Goal: Information Seeking & Learning: Learn about a topic

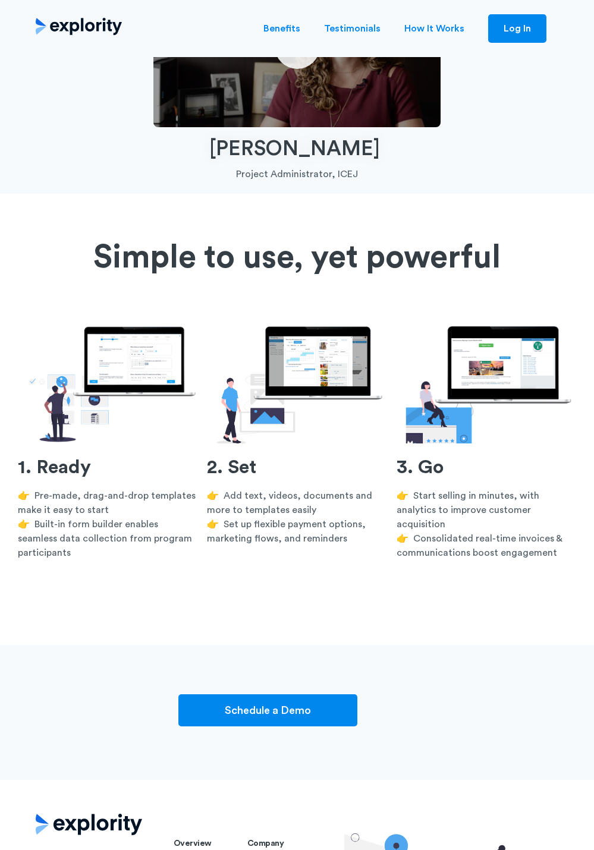
scroll to position [3562, 0]
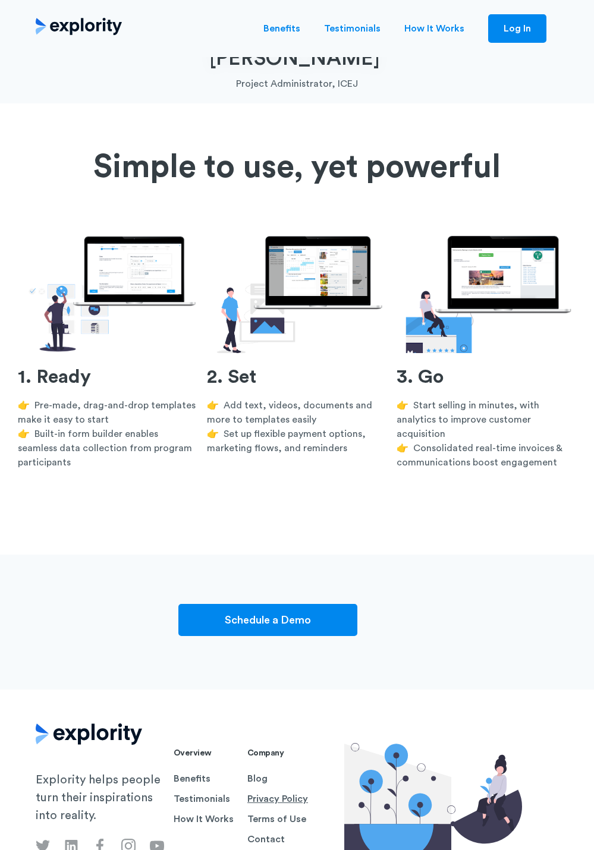
click at [263, 792] on link "Privacy Policy" at bounding box center [279, 799] width 64 height 14
click at [263, 812] on link "Terms of Use" at bounding box center [279, 819] width 64 height 14
click at [440, 398] on p "👉 Start selling in minutes, with analytics to improve customer acquisition 👉 Co…" at bounding box center [487, 433] width 180 height 71
click at [563, 457] on section "Simple to use, yet powerful 1. Ready 👉 Pre-made, drag-and-drop templates make i…" at bounding box center [297, 342] width 594 height 426
drag, startPoint x: 73, startPoint y: 8, endPoint x: 73, endPoint y: 26, distance: 17.9
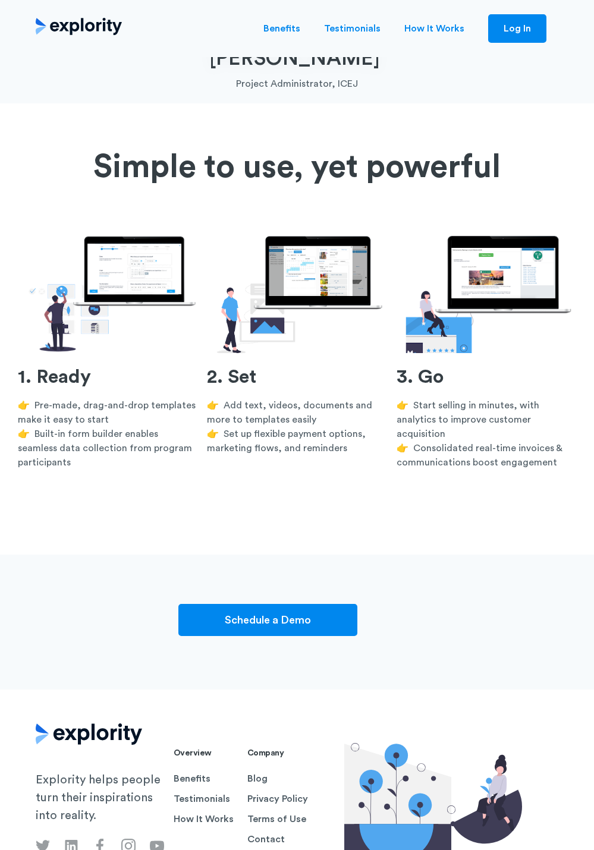
drag, startPoint x: 101, startPoint y: 14, endPoint x: 355, endPoint y: 61, distance: 258.9
click at [256, 772] on link "Blog" at bounding box center [279, 779] width 64 height 14
click at [256, 833] on link "Contact" at bounding box center [279, 840] width 64 height 14
click at [297, 34] on link "Benefits" at bounding box center [281, 28] width 37 height 14
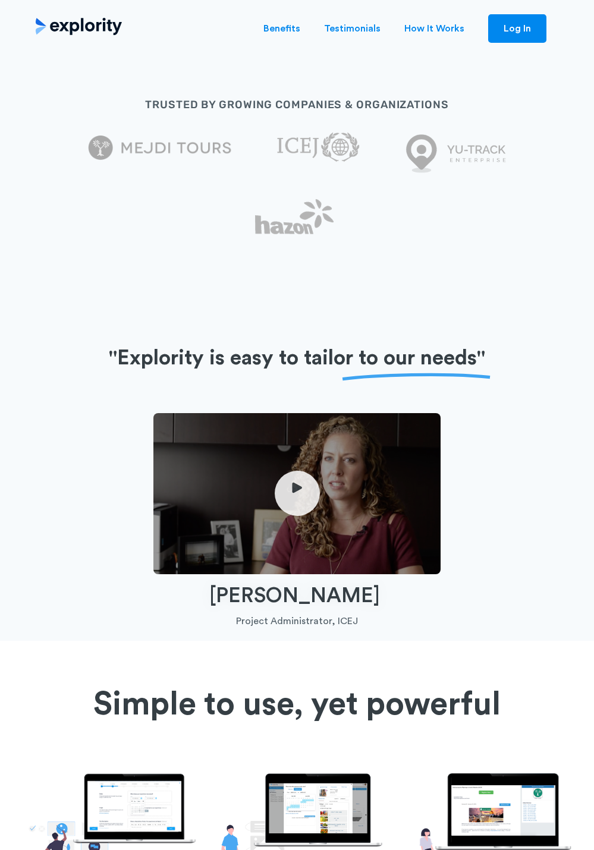
scroll to position [3027, 0]
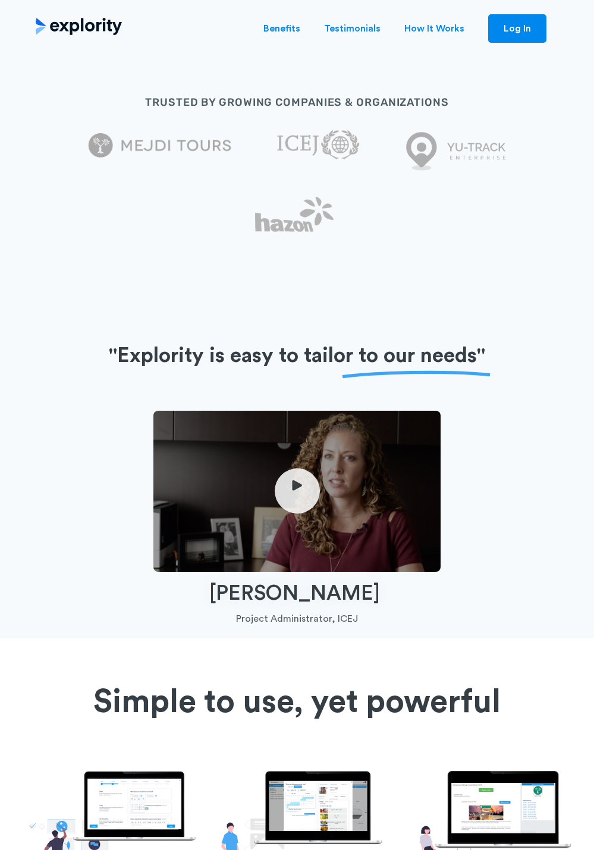
click at [293, 203] on div "trusted by growing companies & organizations" at bounding box center [297, 170] width 594 height 219
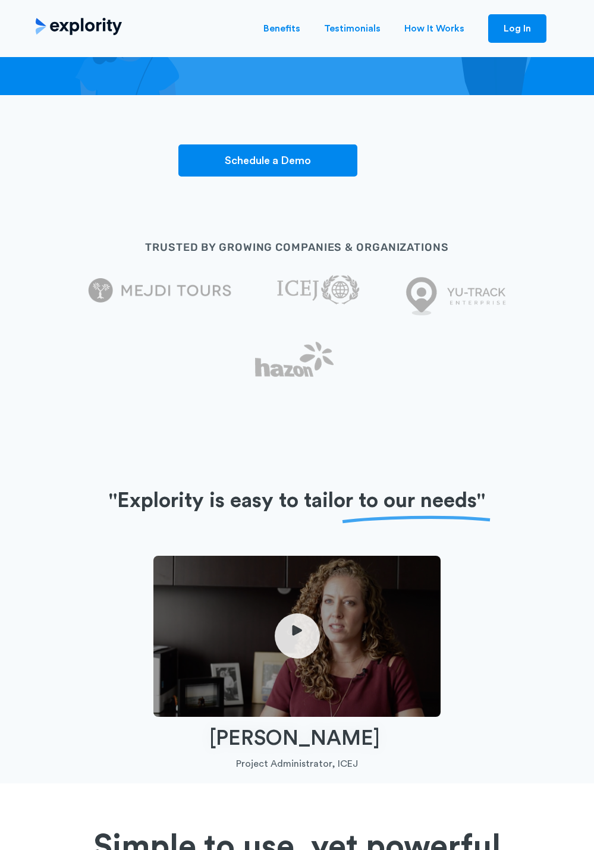
scroll to position [2789, 0]
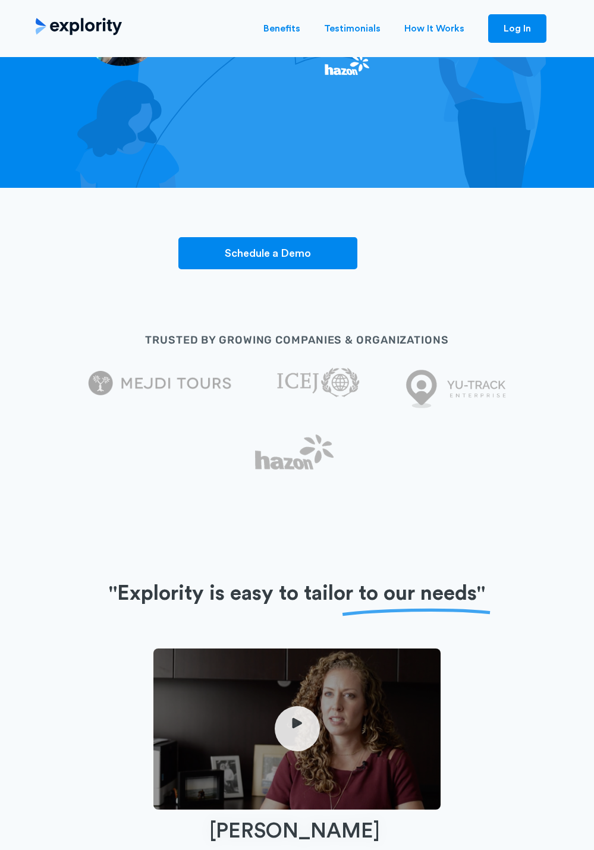
click at [322, 580] on h2 ""Explority is easy to tailor to our needs "" at bounding box center [297, 594] width 376 height 29
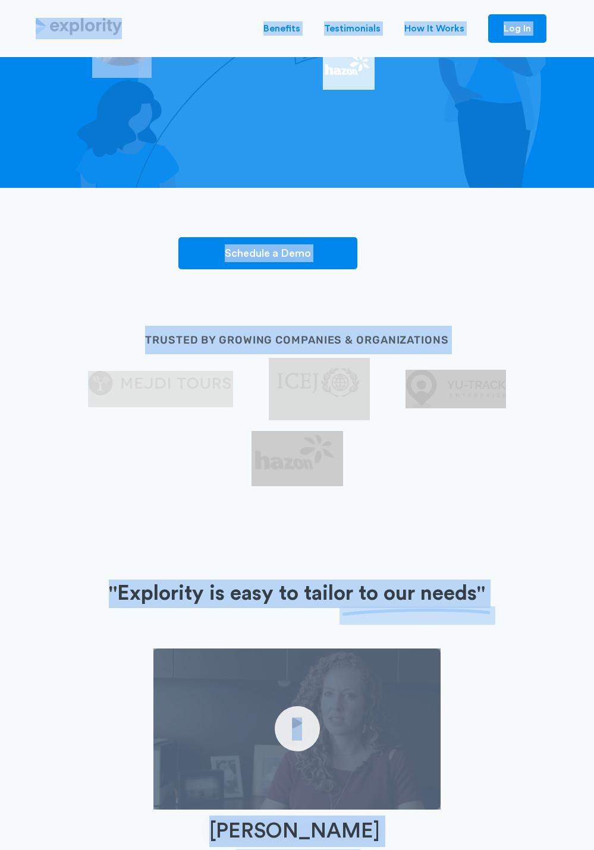
copy body "Benefits Testimonials How It Works Blog Log In Create experiences that transfor…"
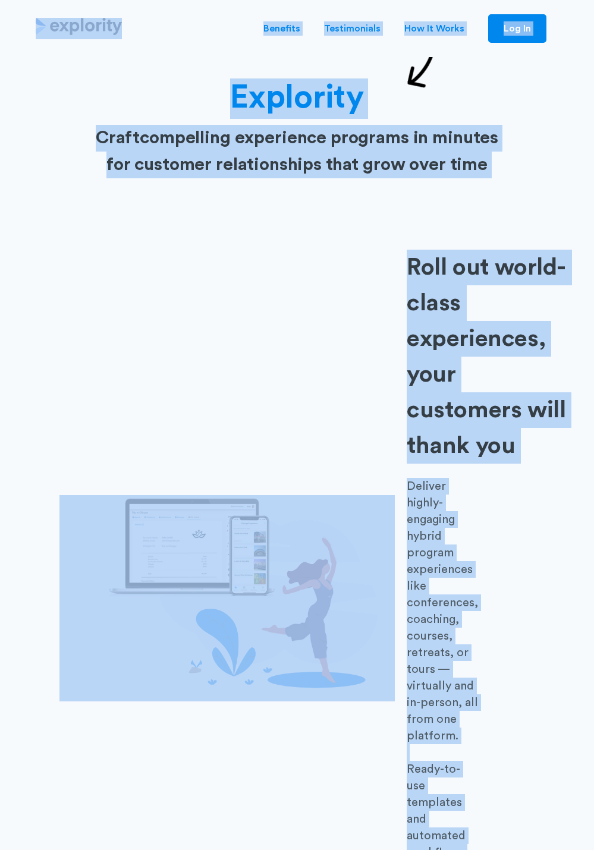
click at [369, 419] on div "Roll out world-class experiences, your customers will thank you Deliver highly-…" at bounding box center [296, 610] width 475 height 721
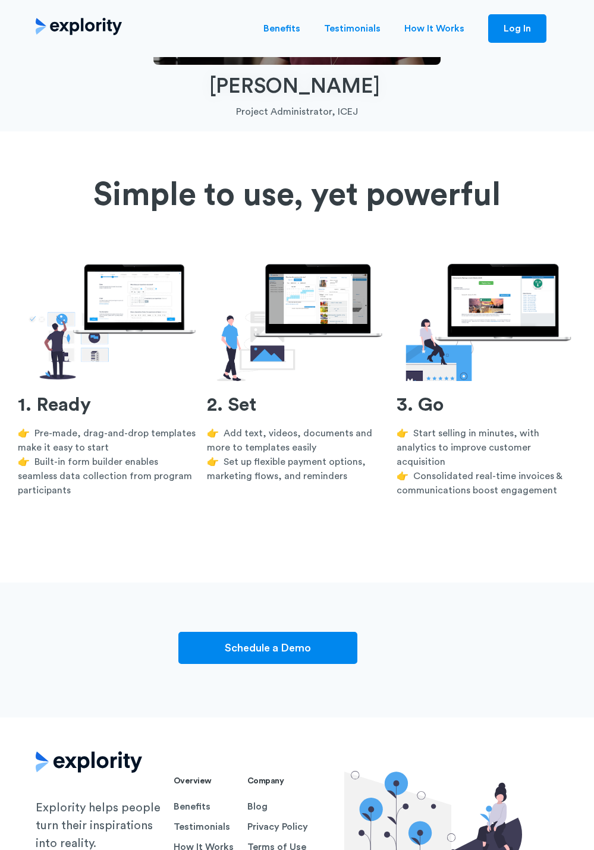
scroll to position [3562, 0]
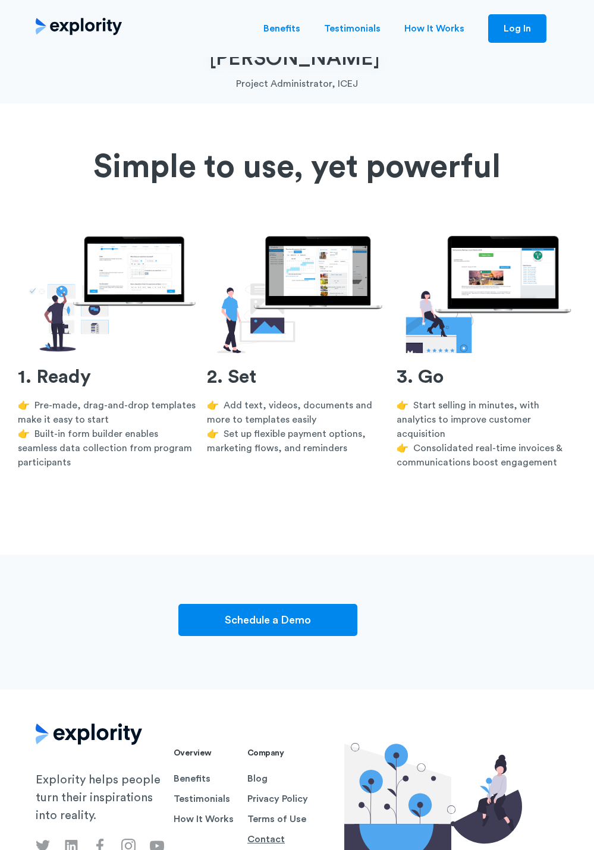
click at [260, 833] on link "Contact" at bounding box center [279, 840] width 64 height 14
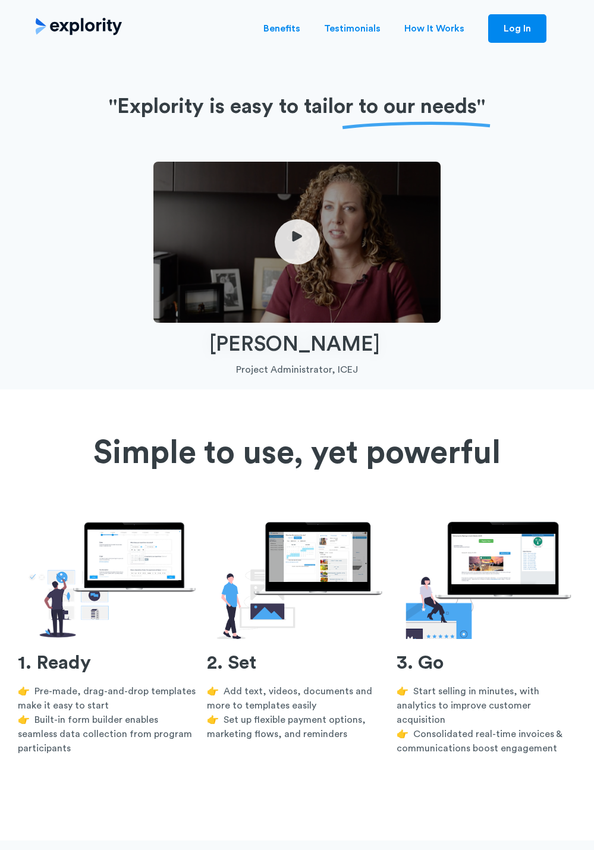
scroll to position [3265, 0]
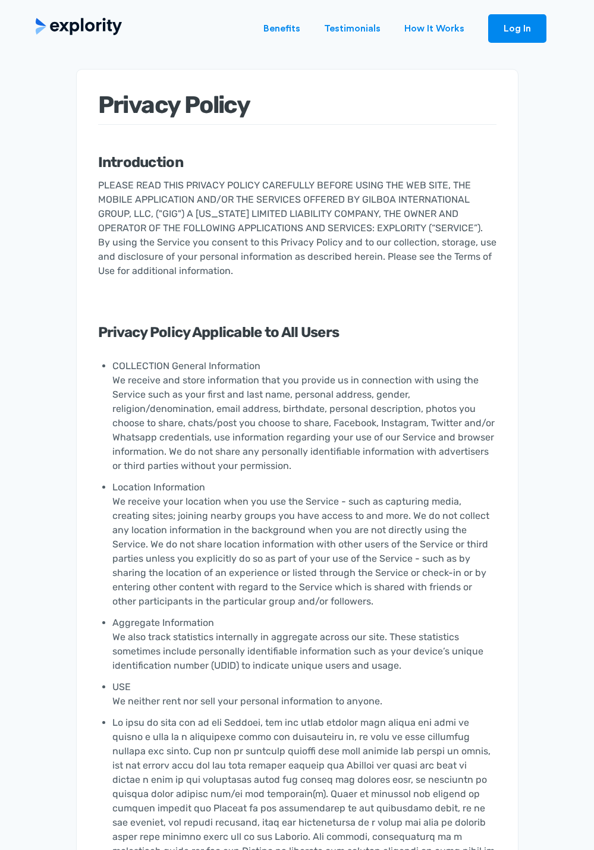
click at [335, 362] on li "COLLECTION General Information We receive and store information that you provid…" at bounding box center [304, 416] width 384 height 121
drag, startPoint x: 362, startPoint y: 197, endPoint x: 153, endPoint y: 215, distance: 209.5
click at [153, 215] on p "PLEASE READ THIS PRIVACY POLICY CAREFULLY BEFORE USING THE WEB SITE, THE MOBILE…" at bounding box center [297, 228] width 398 height 100
copy p "GILBOA INTERNATIONAL GROUP, LLC,"
click at [411, 443] on li "COLLECTION General Information We receive and store information that you provid…" at bounding box center [304, 416] width 384 height 121
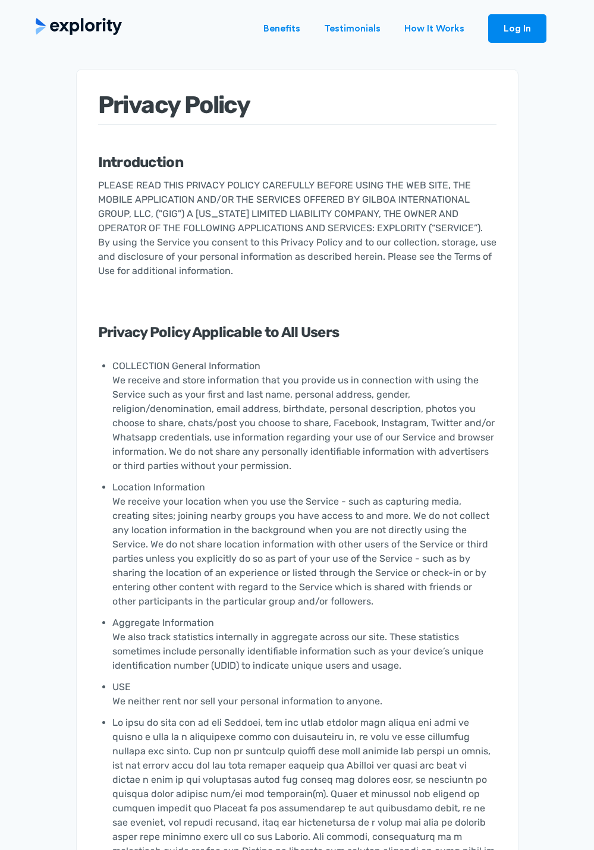
click at [396, 264] on p "PLEASE READ THIS PRIVACY POLICY CAREFULLY BEFORE USING THE WEB SITE, THE MOBILE…" at bounding box center [297, 228] width 398 height 100
click at [429, 372] on li "COLLECTION General Information We receive and store information that you provid…" at bounding box center [304, 416] width 384 height 121
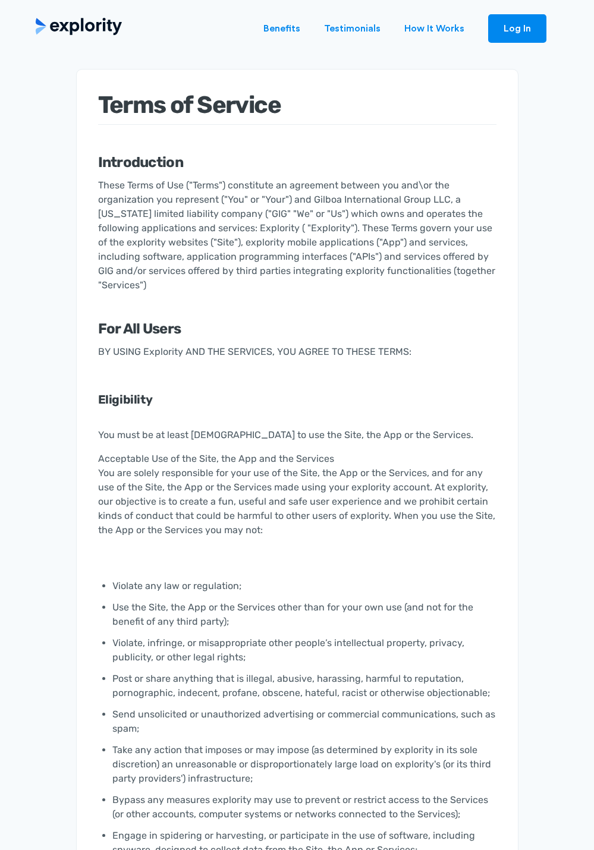
click at [400, 251] on p "These Terms of Use ("Terms") constitute an agreement between you and\or the org…" at bounding box center [297, 235] width 398 height 114
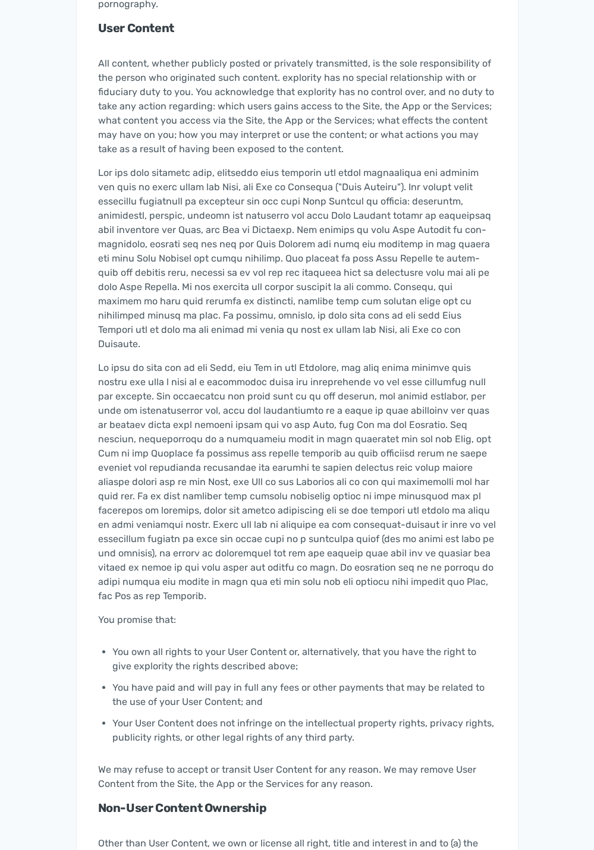
scroll to position [1999, 0]
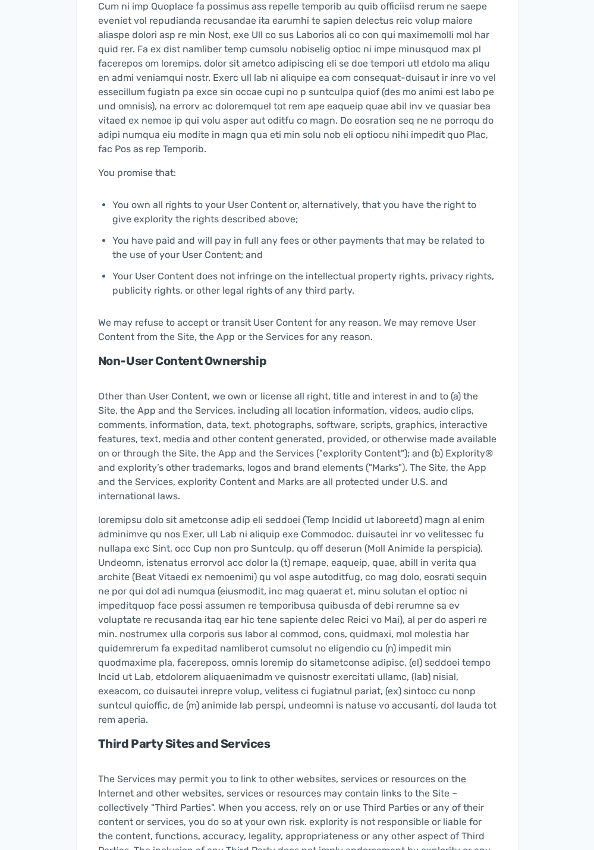
click at [284, 230] on li "You have paid and will pay in full any fees or other payments that may be relat…" at bounding box center [304, 248] width 384 height 36
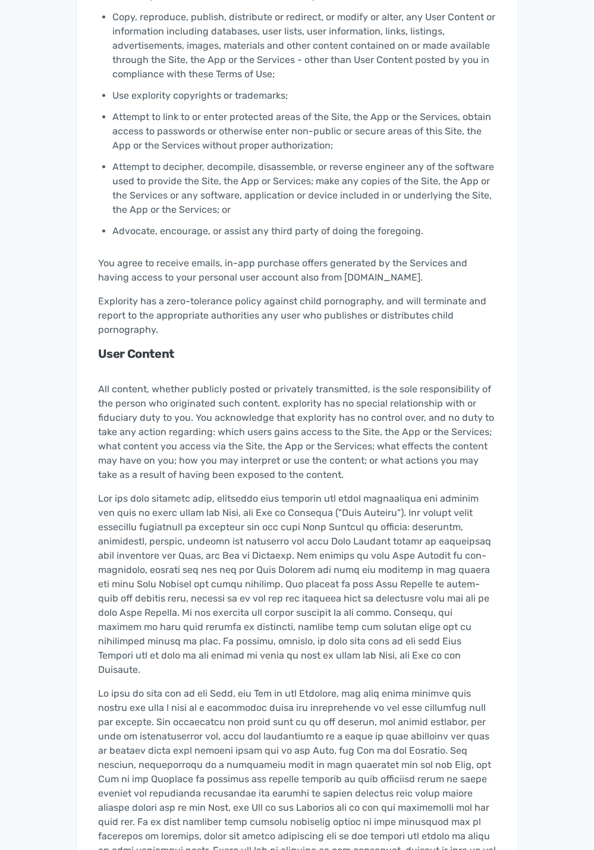
scroll to position [928, 0]
